Goal: Transaction & Acquisition: Subscribe to service/newsletter

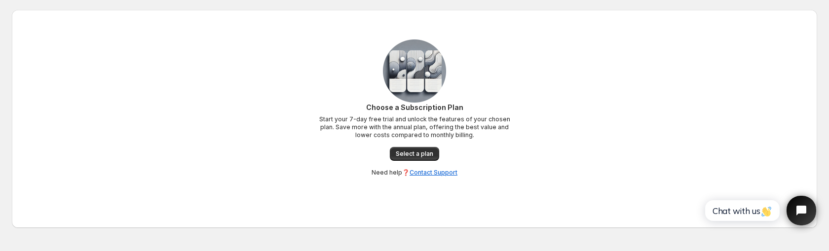
click at [192, 146] on div "Choose a Subscription Plan Start your 7-day free trial and unlock the features …" at bounding box center [415, 107] width 766 height 137
click at [422, 159] on link "Select a plan" at bounding box center [414, 154] width 49 height 14
